Goal: Task Accomplishment & Management: Use online tool/utility

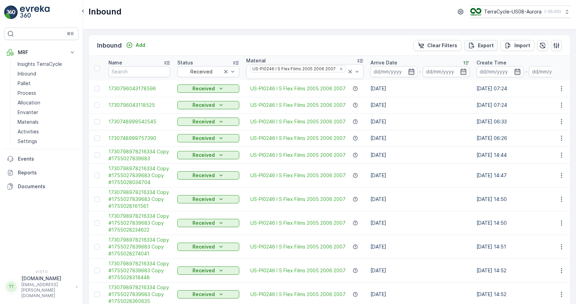
click at [479, 46] on p "Export" at bounding box center [486, 45] width 16 height 7
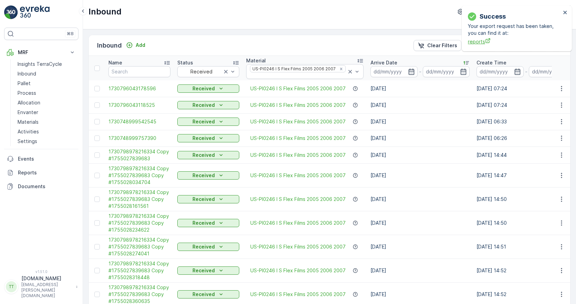
click at [481, 45] on span "reports" at bounding box center [514, 41] width 93 height 7
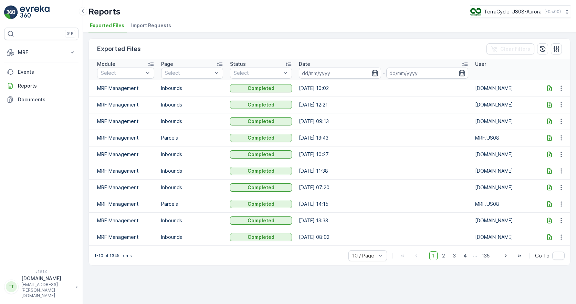
click at [547, 88] on icon at bounding box center [549, 88] width 7 height 7
click at [25, 57] on button "MRF" at bounding box center [41, 52] width 74 height 14
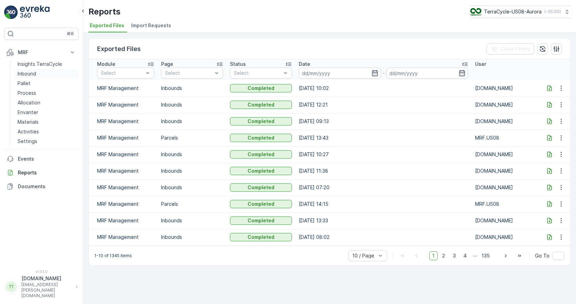
click at [32, 70] on p "Inbound" at bounding box center [27, 73] width 19 height 7
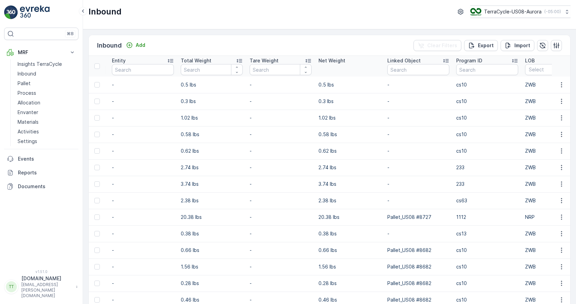
scroll to position [0, 676]
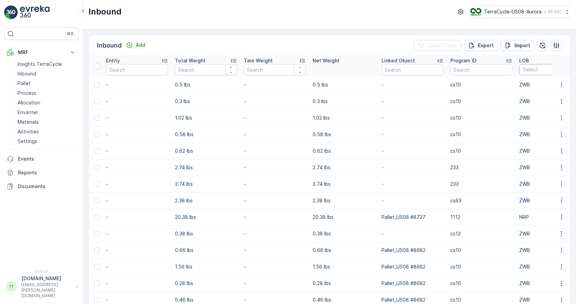
click at [519, 69] on div "Select" at bounding box center [550, 69] width 62 height 11
click at [530, 95] on span "ZWB" at bounding box center [528, 96] width 11 height 6
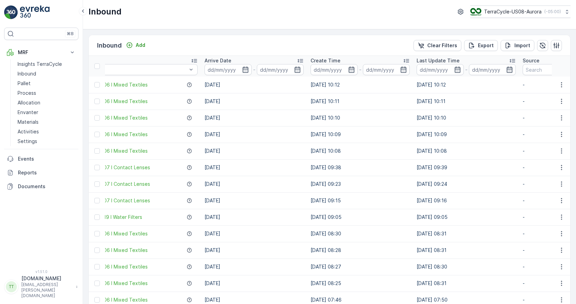
scroll to position [0, 64]
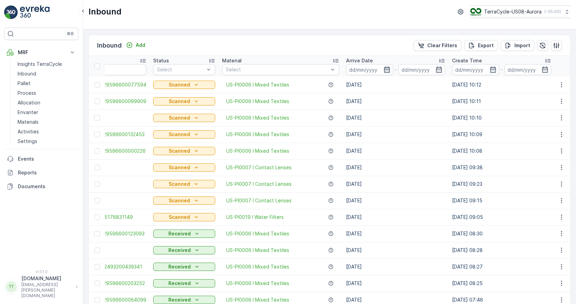
click at [386, 70] on icon "button" at bounding box center [387, 69] width 7 height 7
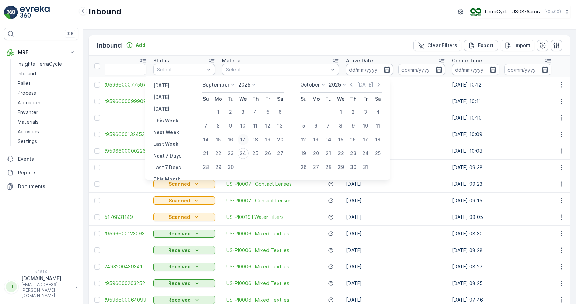
click at [241, 141] on div "17" at bounding box center [243, 139] width 11 height 11
type input "17.09.2025"
click at [242, 151] on div "24" at bounding box center [243, 153] width 11 height 11
type input "24.09.2025"
click at [242, 141] on div "17" at bounding box center [243, 139] width 11 height 11
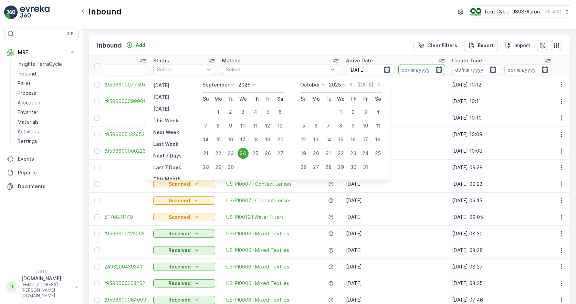
type input "17.09.2025"
click at [235, 150] on div "23" at bounding box center [230, 153] width 11 height 11
type input "[DATE]"
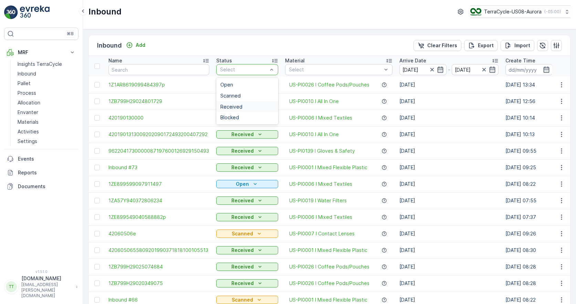
click at [238, 106] on span "Received" at bounding box center [231, 107] width 22 height 6
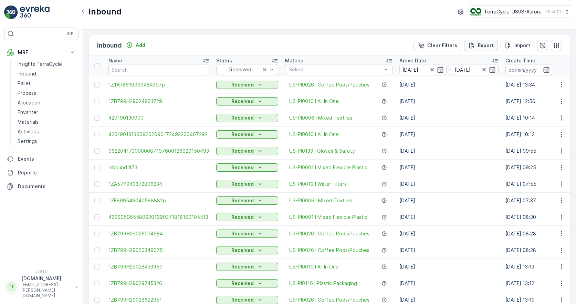
click at [482, 49] on button "Export" at bounding box center [481, 45] width 34 height 11
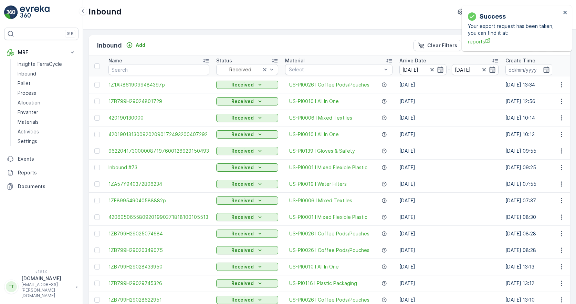
click at [472, 42] on span "reports" at bounding box center [514, 41] width 93 height 7
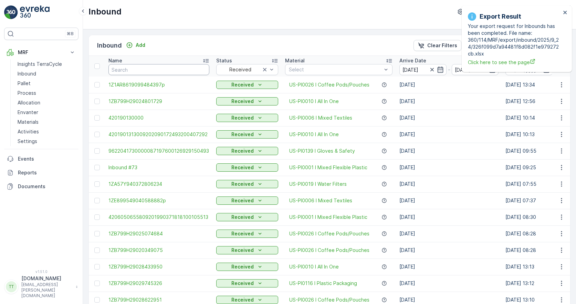
click at [128, 70] on input "text" at bounding box center [158, 69] width 101 height 11
paste input "1Z837A899054985810"
type input "1Z837A899054985810"
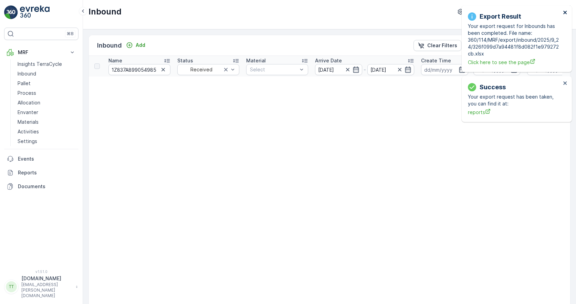
click at [565, 13] on icon "close" at bounding box center [564, 12] width 3 height 3
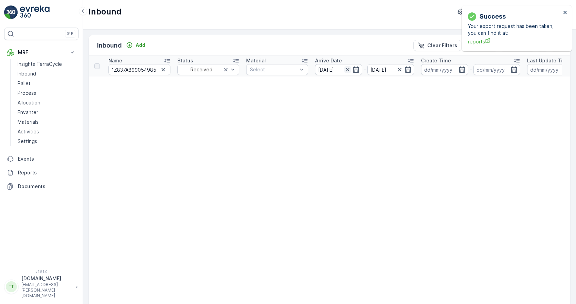
click at [348, 70] on icon "button" at bounding box center [347, 69] width 3 height 3
click at [565, 13] on icon "close" at bounding box center [564, 12] width 3 height 3
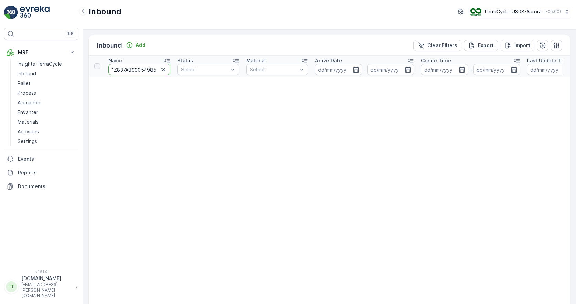
scroll to position [0, 8]
drag, startPoint x: 142, startPoint y: 70, endPoint x: 161, endPoint y: 69, distance: 19.6
click at [162, 70] on div "1Z837A899054985810" at bounding box center [139, 69] width 62 height 11
click at [161, 69] on icon "button" at bounding box center [163, 69] width 7 height 7
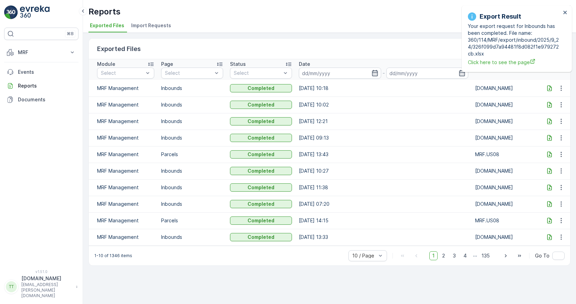
click at [549, 91] on icon at bounding box center [549, 88] width 7 height 7
click at [50, 51] on p "MRF" at bounding box center [41, 52] width 47 height 7
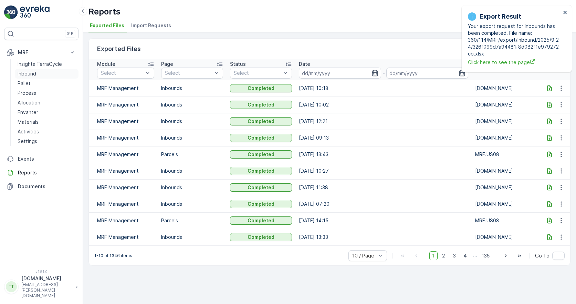
click at [27, 77] on p "Inbound" at bounding box center [27, 73] width 19 height 7
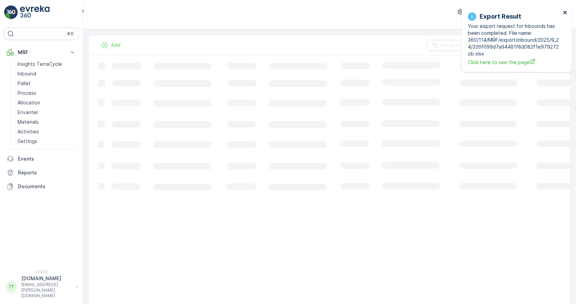
click at [565, 12] on icon "close" at bounding box center [564, 12] width 3 height 3
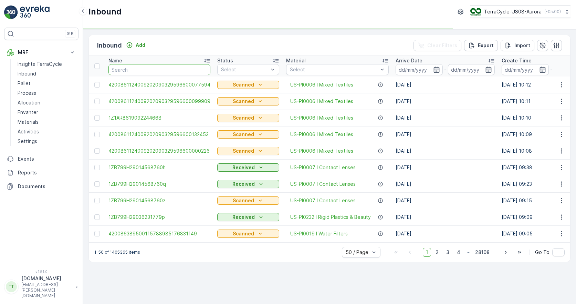
click at [170, 72] on input "text" at bounding box center [159, 69] width 102 height 11
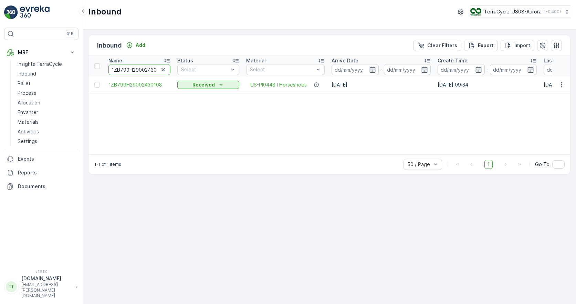
click at [147, 71] on input "1ZB799H29002430108" at bounding box center [139, 69] width 62 height 11
paste input "1AR8619098239501"
type input "1Z1AR8619098239501"
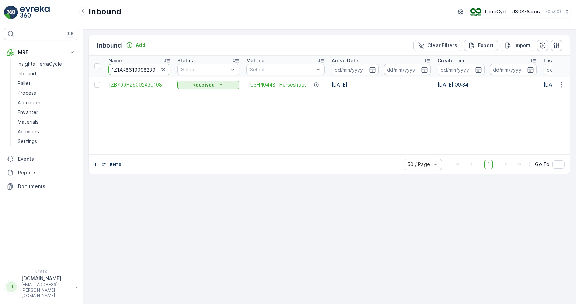
scroll to position [0, 7]
click at [136, 65] on input "1Z1AR8619098239501" at bounding box center [139, 69] width 62 height 11
paste input "E899590398162646"
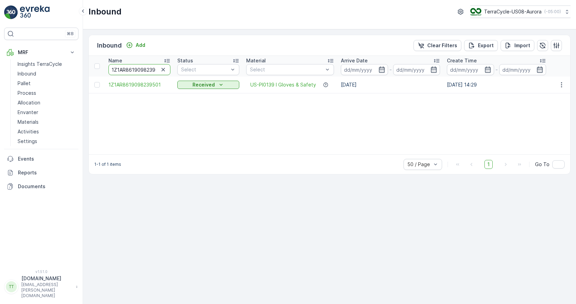
type input "1ZE899590398162646"
click at [141, 70] on input "1ZE899590398162646" at bounding box center [139, 69] width 62 height 11
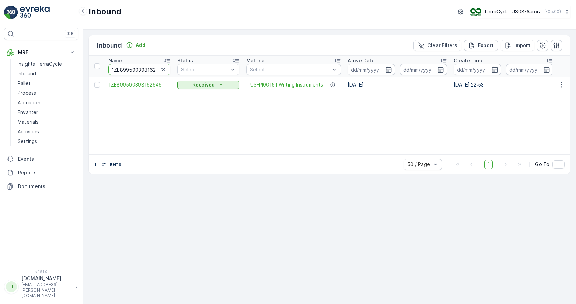
paste input "63603"
type input "1ZE899590396360346"
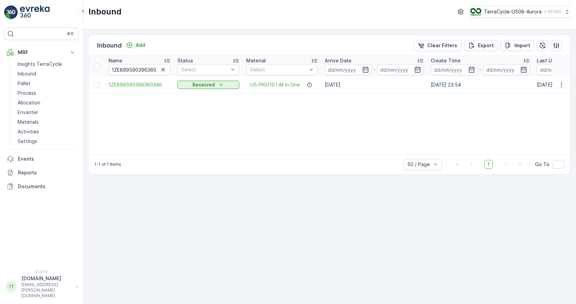
click at [133, 70] on input "1ZE899590396360346" at bounding box center [139, 69] width 62 height 11
paste input "4582691"
type input "1ZE899590394582691"
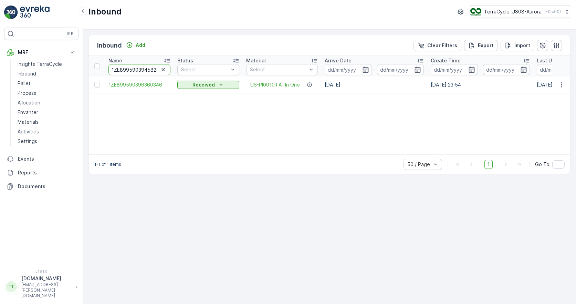
scroll to position [0, 8]
click at [167, 70] on button "button" at bounding box center [163, 69] width 8 height 8
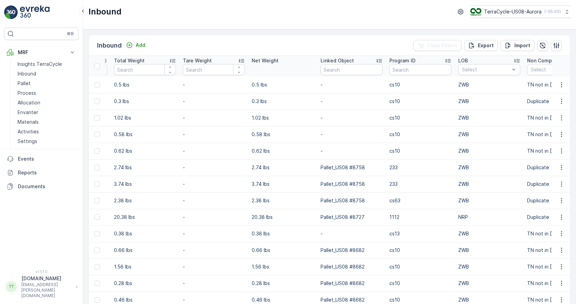
scroll to position [0, 806]
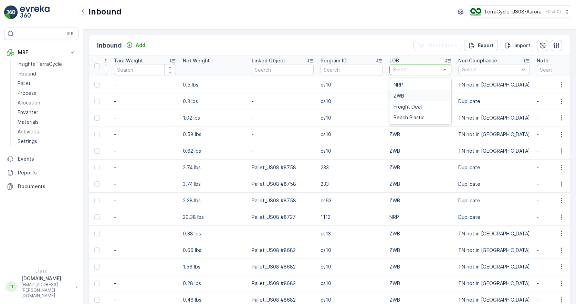
click at [411, 95] on div "ZWB" at bounding box center [421, 96] width 54 height 6
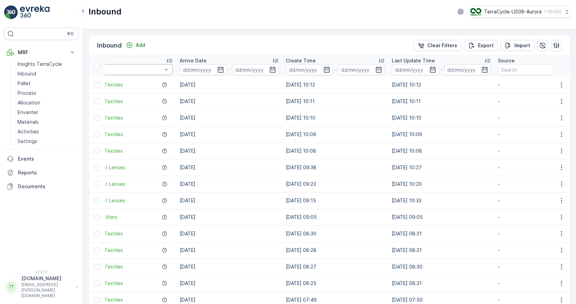
scroll to position [0, 162]
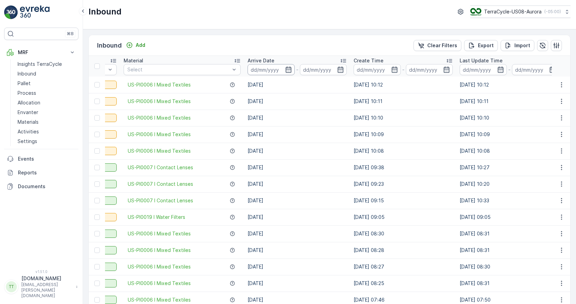
click at [264, 69] on input at bounding box center [271, 69] width 47 height 11
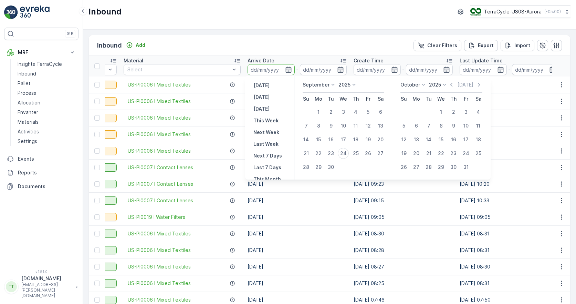
click at [316, 86] on p "September" at bounding box center [316, 84] width 27 height 7
click at [319, 123] on span "August" at bounding box center [315, 121] width 16 height 7
click at [368, 113] on div "1" at bounding box center [368, 111] width 11 height 11
type input "01.08.2025"
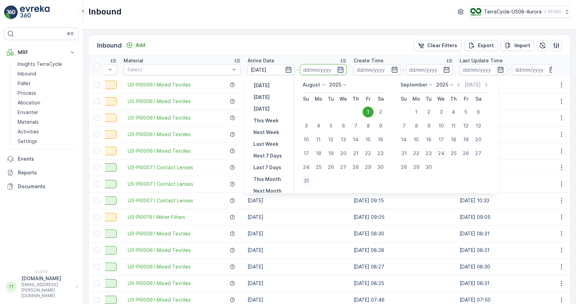
click at [308, 180] on div "31" at bounding box center [306, 180] width 11 height 11
type input "31.08.2025"
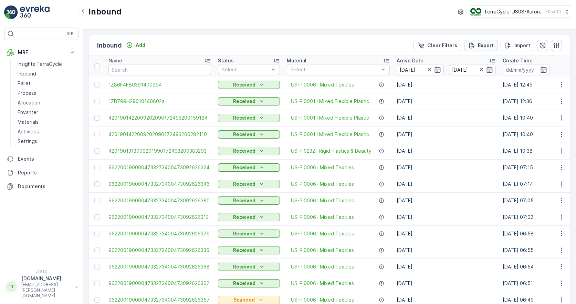
click at [482, 49] on p "Export" at bounding box center [486, 45] width 16 height 7
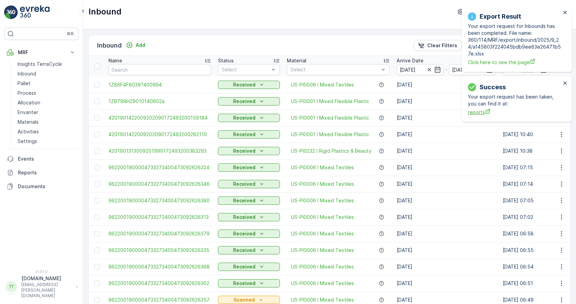
click at [485, 111] on icon "reports" at bounding box center [488, 111] width 6 height 6
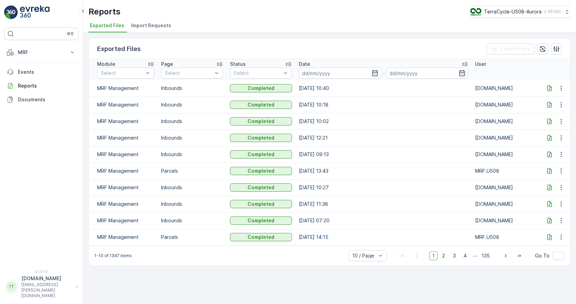
click at [547, 88] on icon at bounding box center [549, 88] width 7 height 7
